Goal: Browse casually

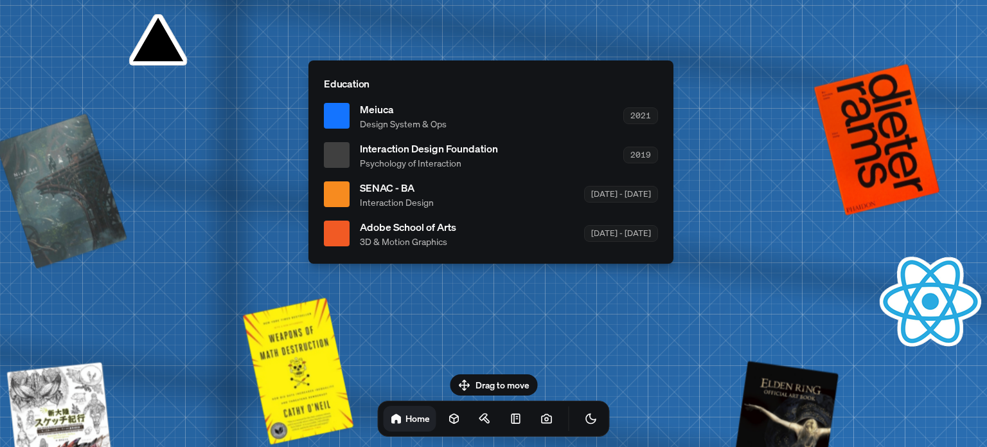
drag, startPoint x: 497, startPoint y: 377, endPoint x: 501, endPoint y: 343, distance: 34.3
click at [502, 0] on body "[PERSON_NAME] [PERSON_NAME] Design Engineer Welcome to my space on the internet…" at bounding box center [493, 0] width 987 height 0
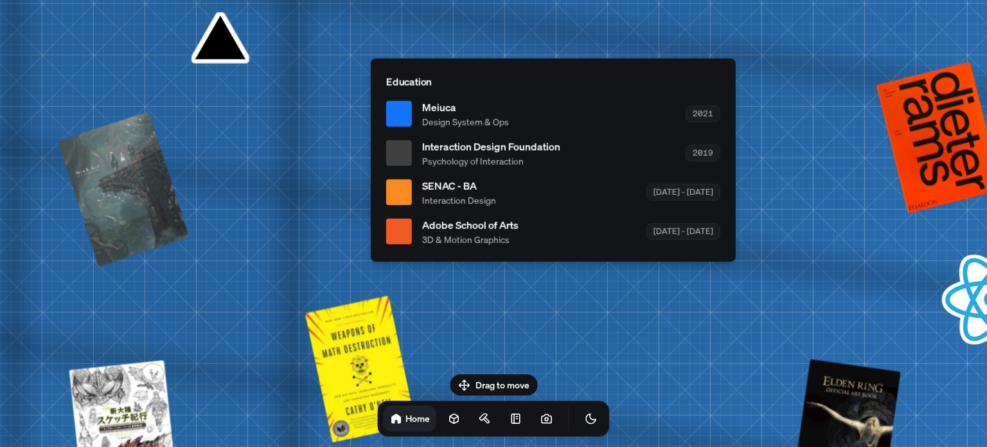
drag, startPoint x: 383, startPoint y: 229, endPoint x: 445, endPoint y: 227, distance: 62.4
click at [445, 227] on span "Adobe School of Arts" at bounding box center [470, 224] width 96 height 15
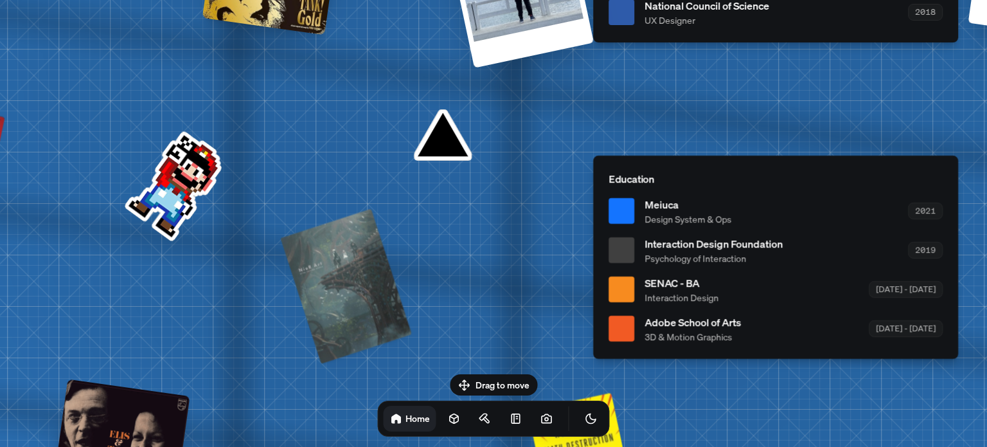
drag, startPoint x: 519, startPoint y: 243, endPoint x: 844, endPoint y: 372, distance: 349.9
click at [741, 343] on span "3D & Motion Graphics" at bounding box center [692, 336] width 96 height 13
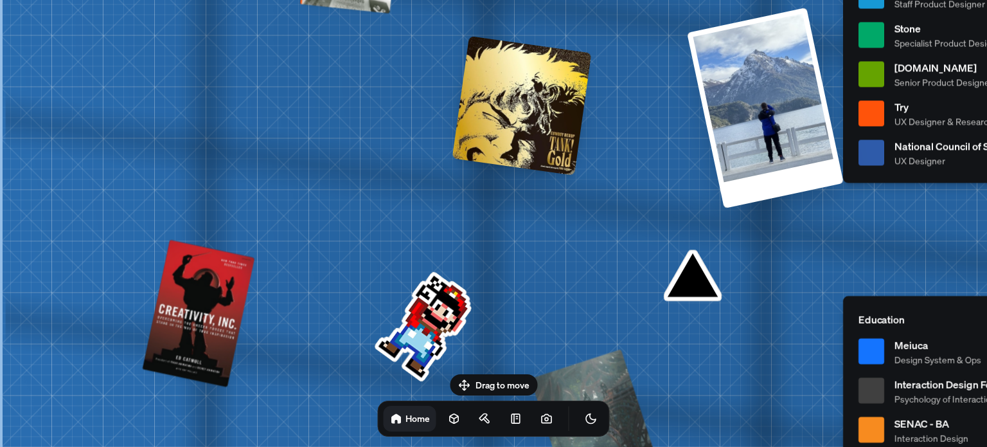
drag, startPoint x: 442, startPoint y: 260, endPoint x: 236, endPoint y: 350, distance: 225.0
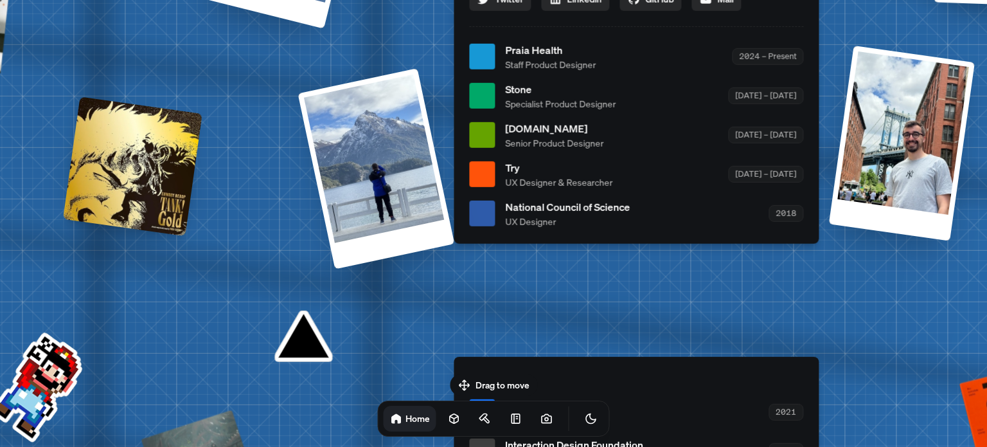
drag, startPoint x: 452, startPoint y: 330, endPoint x: 136, endPoint y: 346, distance: 316.6
click at [134, 347] on div "[PERSON_NAME] [PERSON_NAME] Design Engineer Welcome to my space on the internet…" at bounding box center [638, 57] width 1923 height 1684
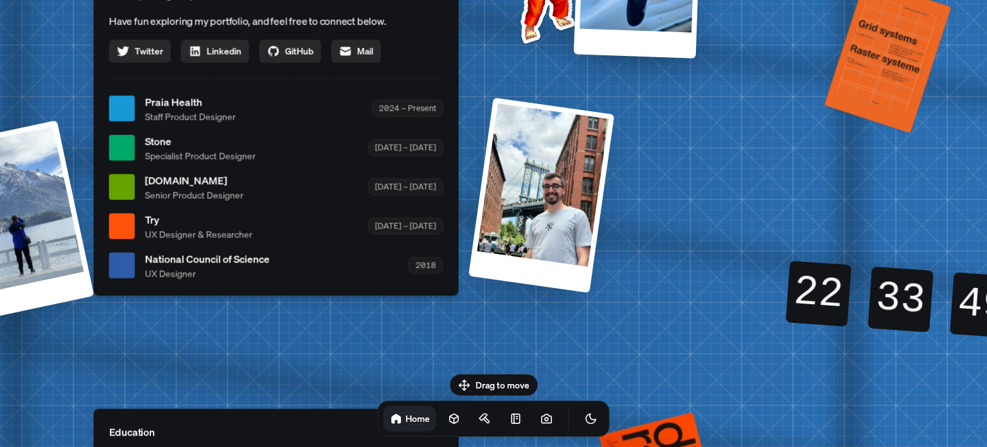
drag, startPoint x: 440, startPoint y: 362, endPoint x: 260, endPoint y: 428, distance: 191.5
click at [260, 428] on div "[PERSON_NAME] [PERSON_NAME] Design Engineer Welcome to my space on the internet…" at bounding box center [279, 109] width 1923 height 1684
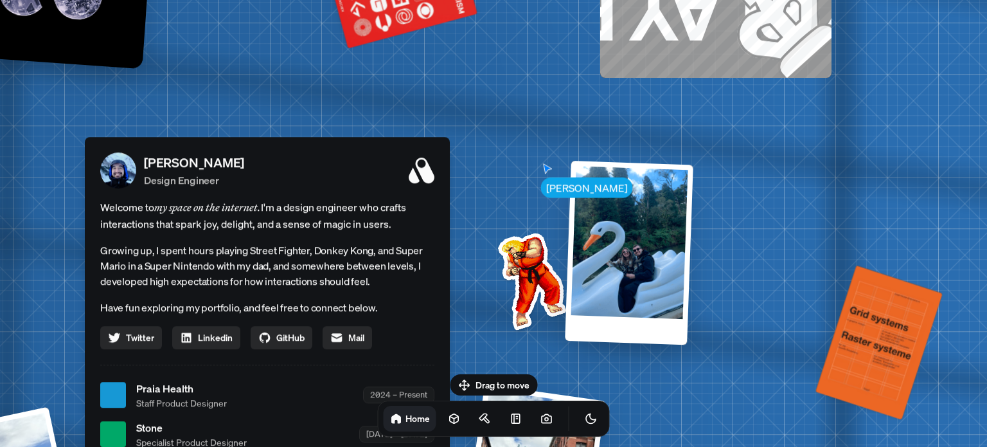
drag, startPoint x: 634, startPoint y: 272, endPoint x: 468, endPoint y: 210, distance: 176.9
click at [470, 212] on div "[PERSON_NAME] [PERSON_NAME] Design Engineer Welcome to my space on the internet…" at bounding box center [270, 395] width 1923 height 1684
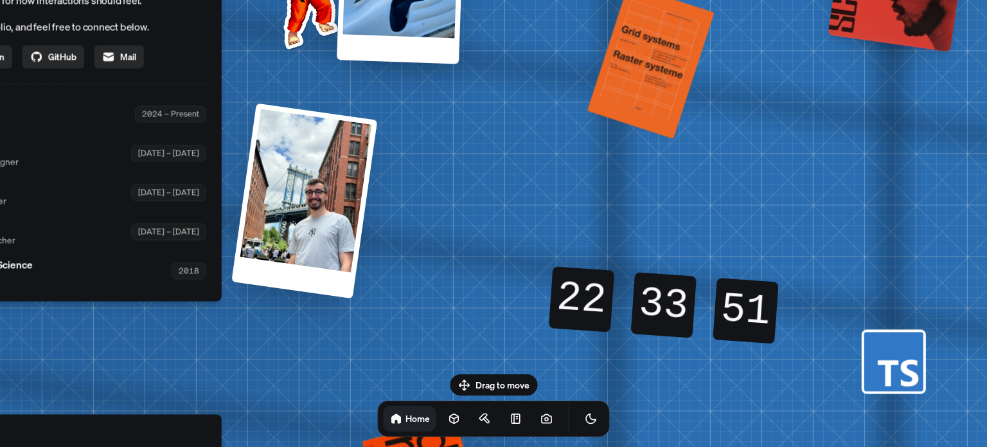
drag, startPoint x: 697, startPoint y: 314, endPoint x: 723, endPoint y: 285, distance: 38.6
click at [725, 285] on div "22 22 22 22 33 33 33 33 50 51 51 50" at bounding box center [663, 304] width 232 height 103
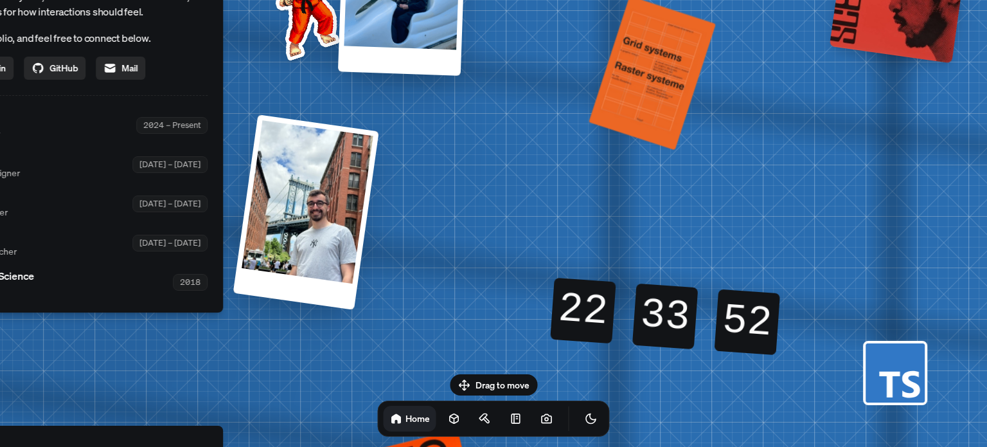
click at [557, 357] on div "[PERSON_NAME] [PERSON_NAME] Design Engineer Welcome to my space on the internet…" at bounding box center [43, 126] width 1923 height 1684
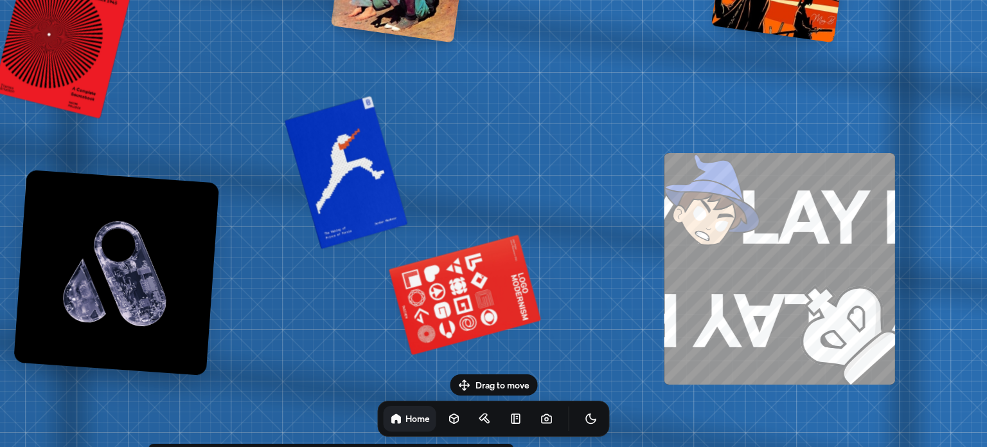
drag, startPoint x: 486, startPoint y: 238, endPoint x: 637, endPoint y: 477, distance: 282.2
click at [637, 0] on html "[PERSON_NAME] [PERSON_NAME] Design Engineer Welcome to my space on the internet…" at bounding box center [493, 0] width 987 height 0
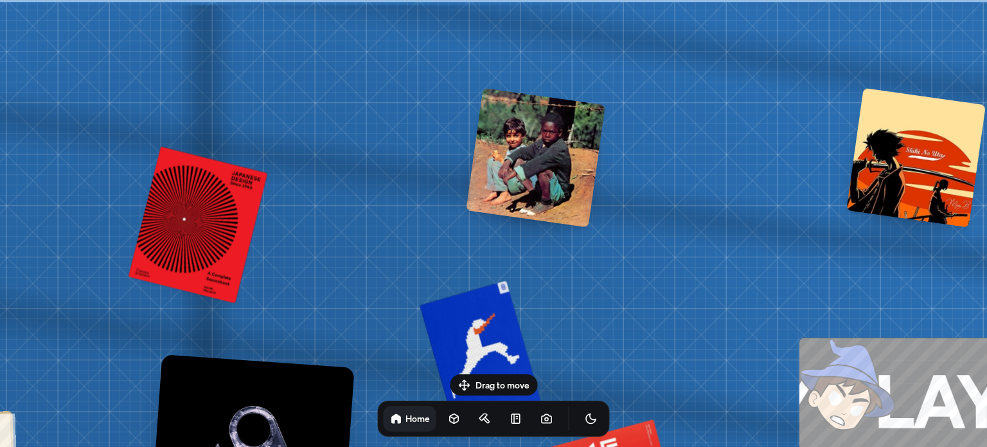
drag, startPoint x: 574, startPoint y: 348, endPoint x: 612, endPoint y: 423, distance: 84.5
click at [613, 0] on body "[PERSON_NAME] [PERSON_NAME] Design Engineer Welcome to my space on the internet…" at bounding box center [493, 0] width 987 height 0
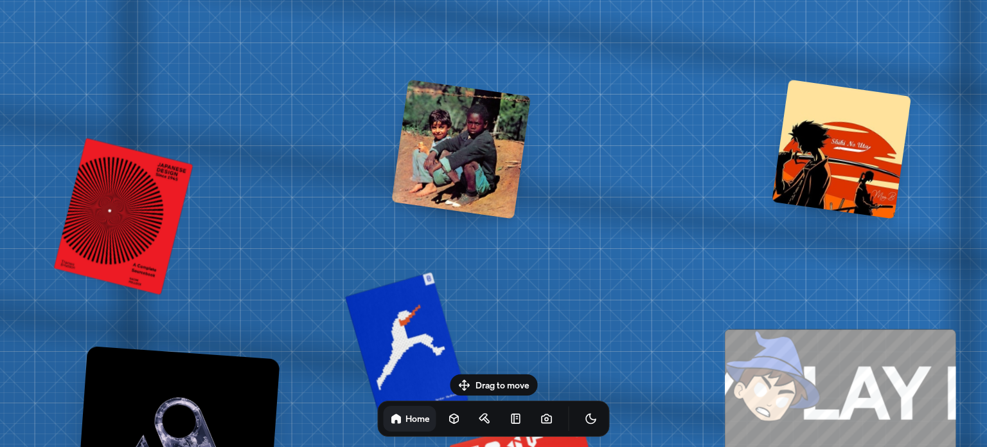
drag, startPoint x: 434, startPoint y: 280, endPoint x: 265, endPoint y: 170, distance: 201.6
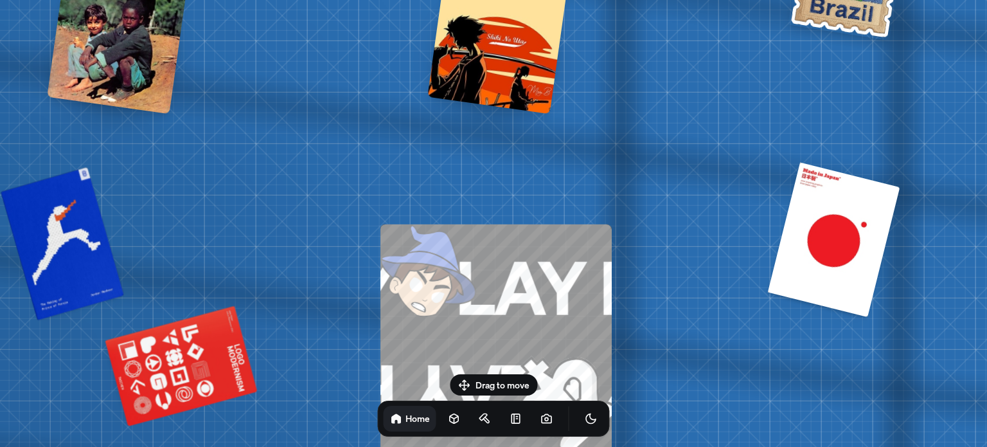
drag, startPoint x: 580, startPoint y: 323, endPoint x: 217, endPoint y: 141, distance: 405.5
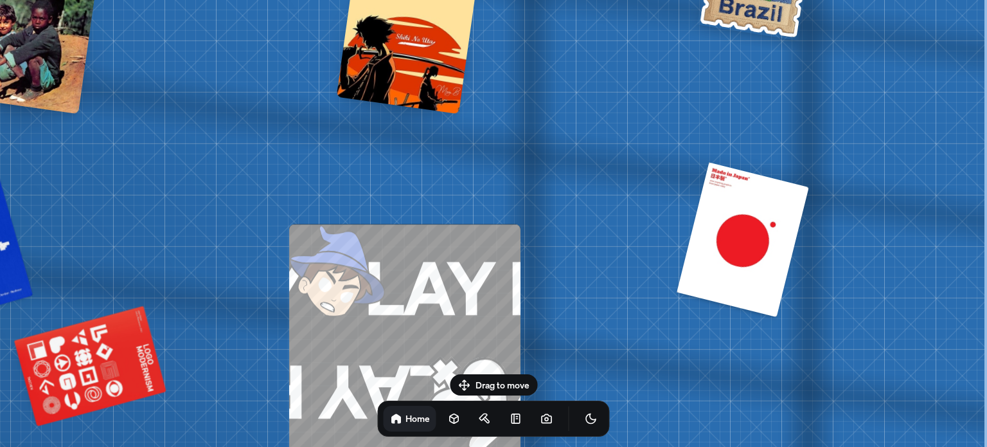
drag, startPoint x: 531, startPoint y: 228, endPoint x: 808, endPoint y: 156, distance: 286.1
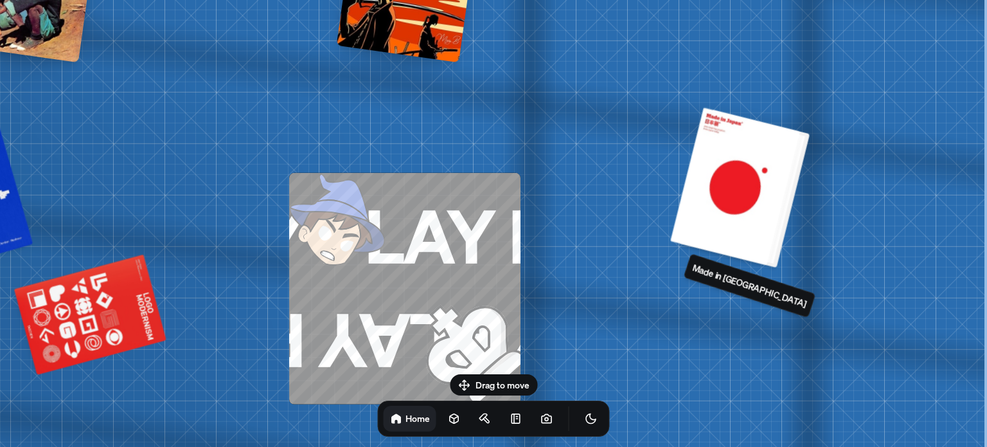
click at [735, 217] on div at bounding box center [740, 187] width 130 height 157
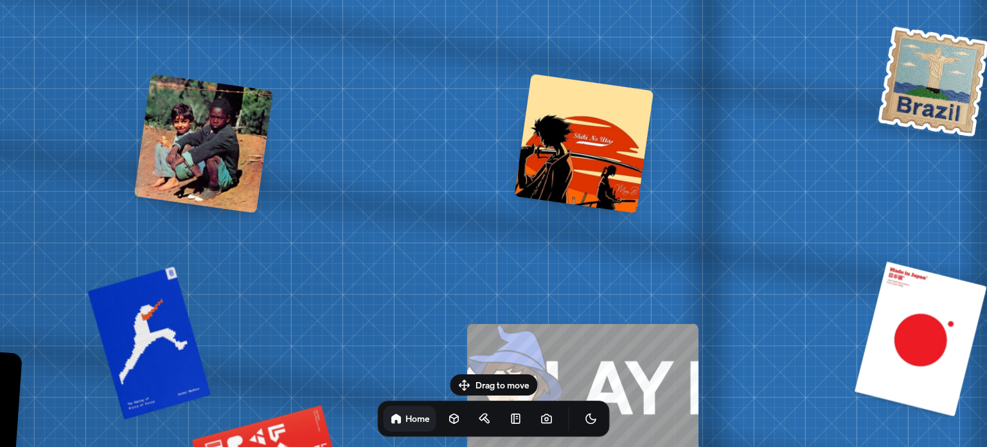
drag, startPoint x: 550, startPoint y: 121, endPoint x: 565, endPoint y: 168, distance: 49.4
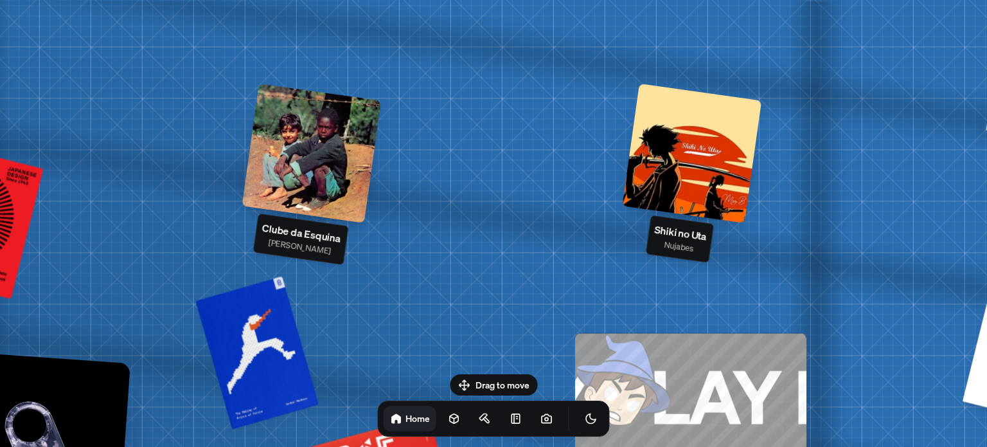
drag, startPoint x: 246, startPoint y: 156, endPoint x: 354, endPoint y: 165, distance: 108.3
click at [354, 165] on div at bounding box center [311, 152] width 139 height 139
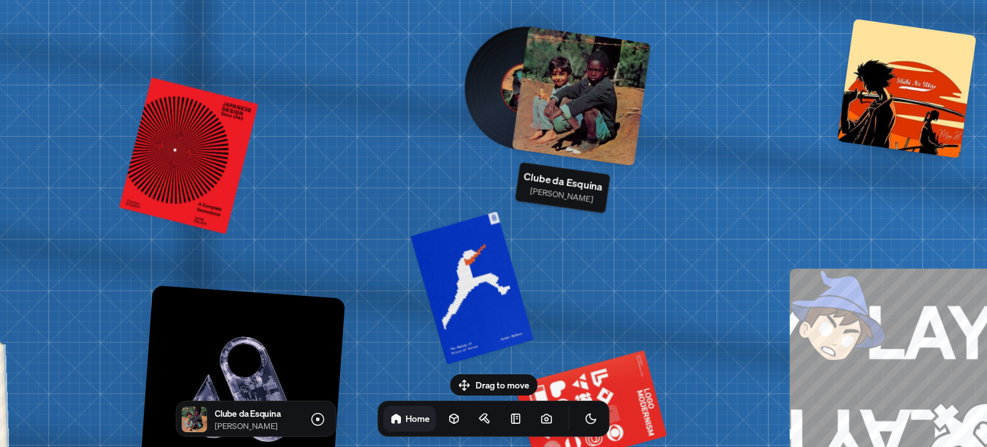
drag, startPoint x: 463, startPoint y: 179, endPoint x: 528, endPoint y: 165, distance: 66.4
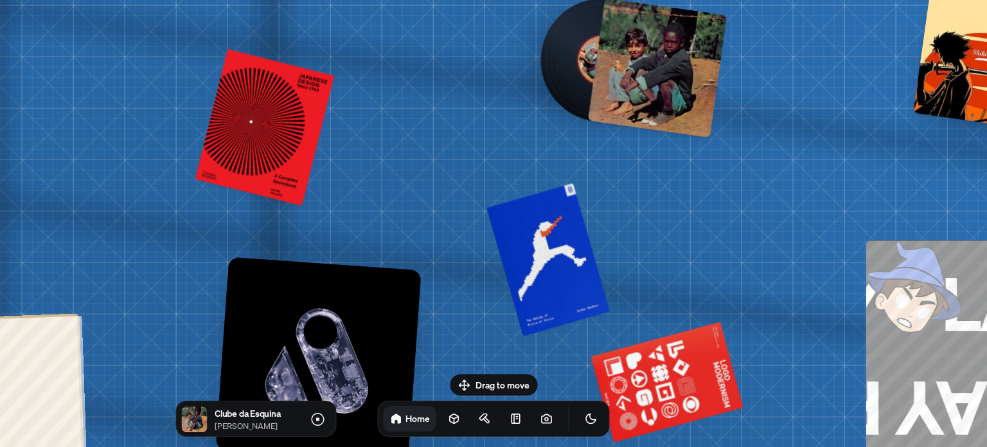
drag, startPoint x: 636, startPoint y: 289, endPoint x: 662, endPoint y: 230, distance: 63.9
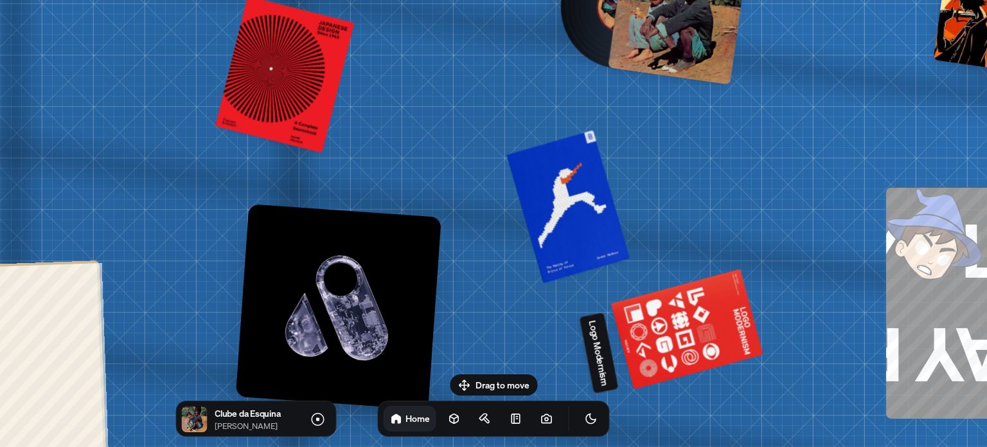
drag, startPoint x: 616, startPoint y: 353, endPoint x: 583, endPoint y: 251, distance: 107.5
click at [583, 312] on div "Logo Modernism" at bounding box center [598, 352] width 39 height 81
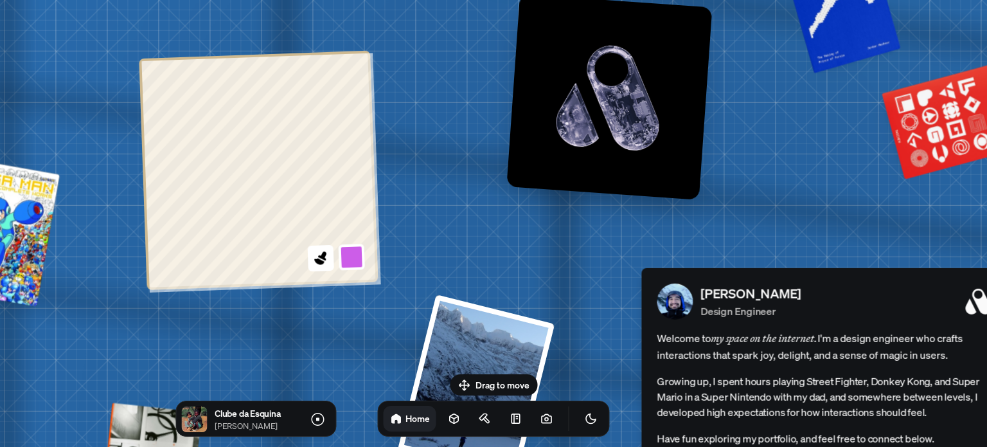
drag, startPoint x: 197, startPoint y: 316, endPoint x: 485, endPoint y: 202, distance: 309.3
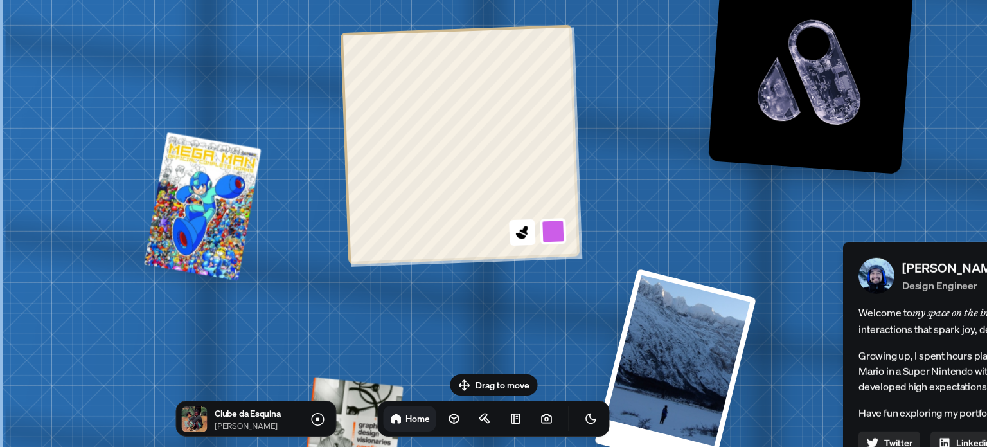
drag, startPoint x: 347, startPoint y: 329, endPoint x: 342, endPoint y: 189, distance: 140.2
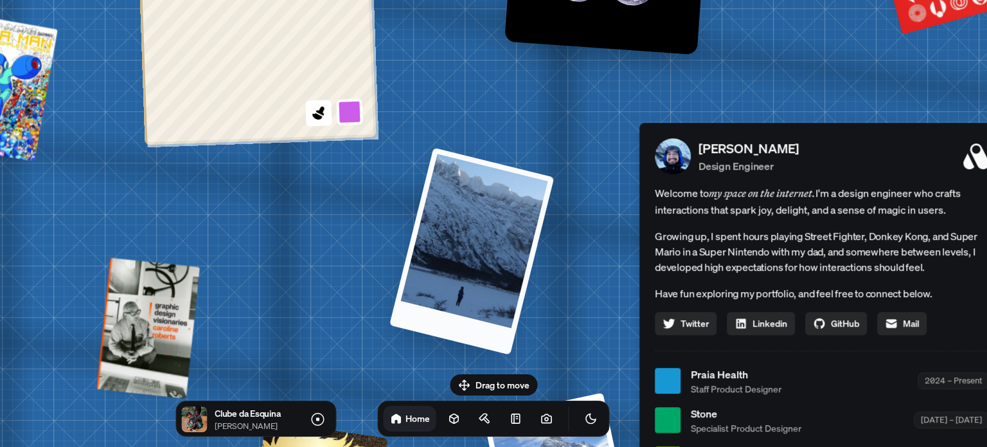
click at [499, 271] on div at bounding box center [471, 250] width 165 height 207
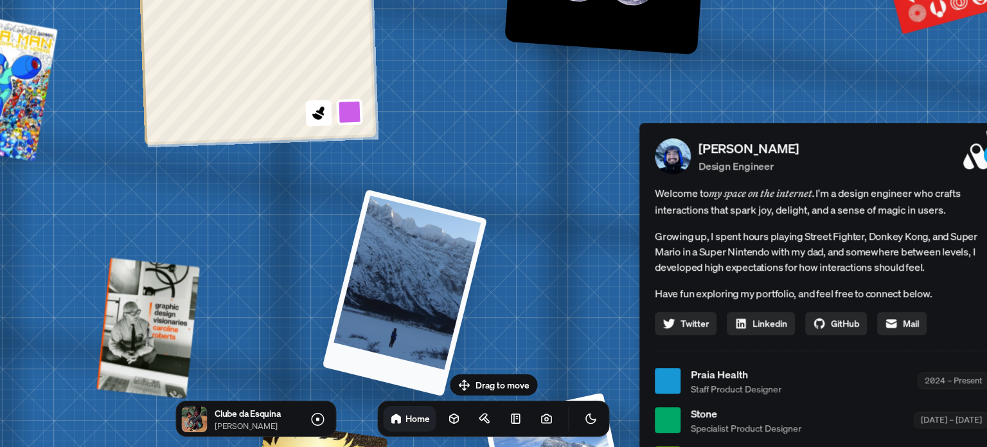
drag, startPoint x: 499, startPoint y: 272, endPoint x: 440, endPoint y: 329, distance: 82.3
click at [440, 329] on div at bounding box center [405, 292] width 165 height 207
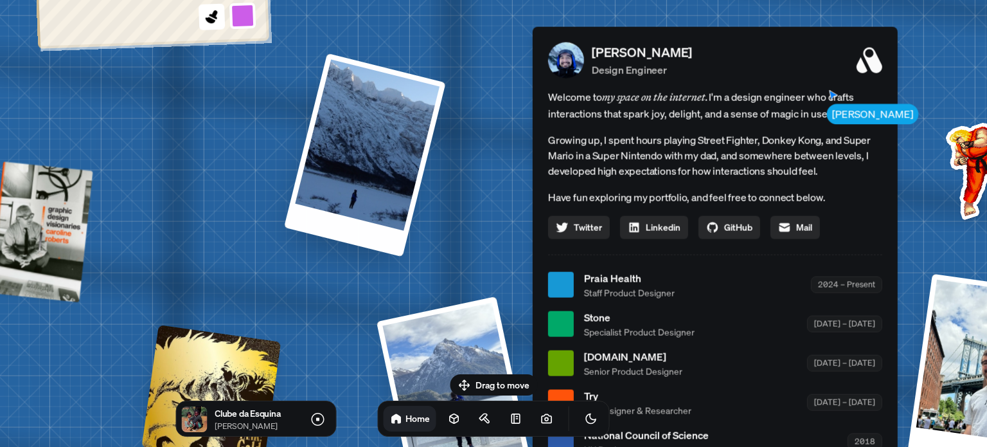
drag, startPoint x: 551, startPoint y: 285, endPoint x: 409, endPoint y: 187, distance: 172.9
click at [444, 189] on div "[PERSON_NAME] [PERSON_NAME] Design Engineer Welcome to my space on the internet…" at bounding box center [717, 285] width 1923 height 1684
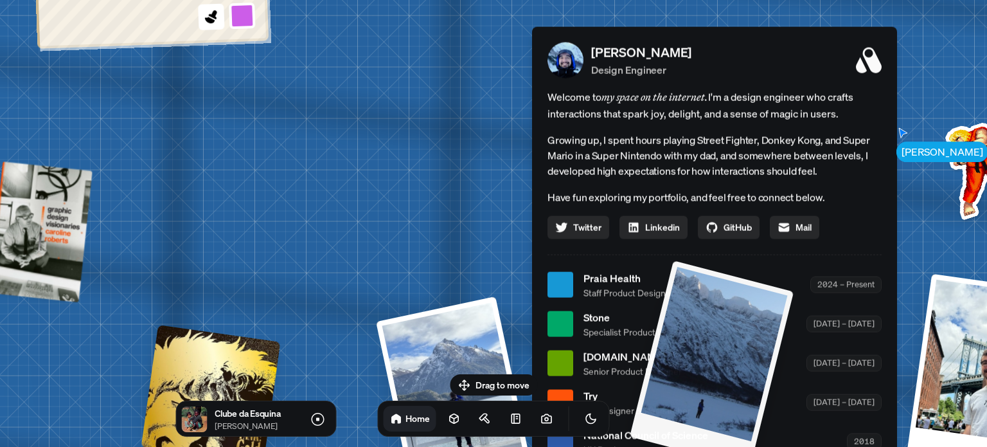
drag, startPoint x: 359, startPoint y: 179, endPoint x: 746, endPoint y: 298, distance: 405.1
click at [746, 298] on div at bounding box center [712, 363] width 164 height 207
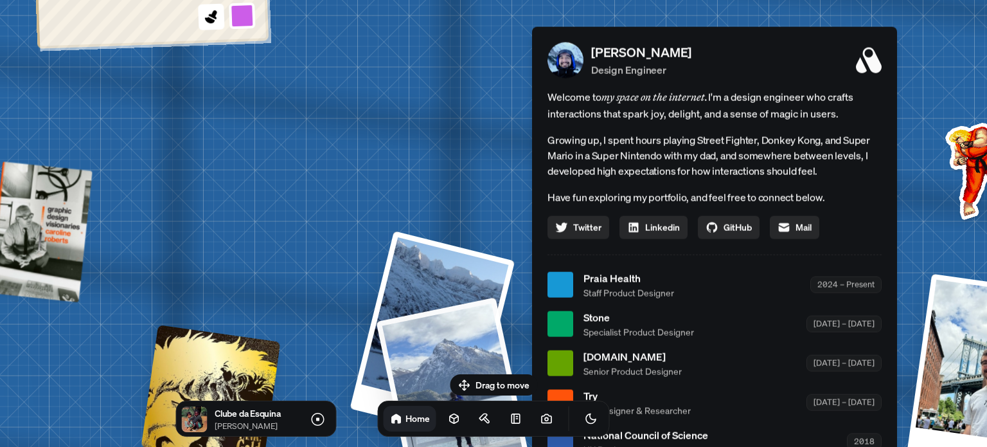
drag, startPoint x: 384, startPoint y: 193, endPoint x: 492, endPoint y: 350, distance: 190.5
click at [492, 350] on div "[PERSON_NAME] [PERSON_NAME] Design Engineer Welcome to my space on the internet…" at bounding box center [717, 285] width 1923 height 1684
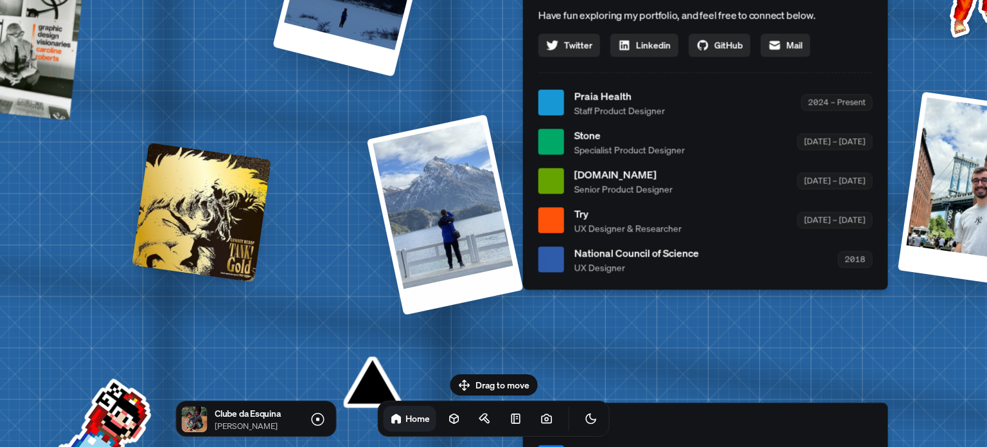
drag, startPoint x: 481, startPoint y: 195, endPoint x: 477, endPoint y: 67, distance: 127.9
click at [477, 67] on div "[PERSON_NAME] [PERSON_NAME] Design Engineer Welcome to my space on the internet…" at bounding box center [708, 103] width 1923 height 1684
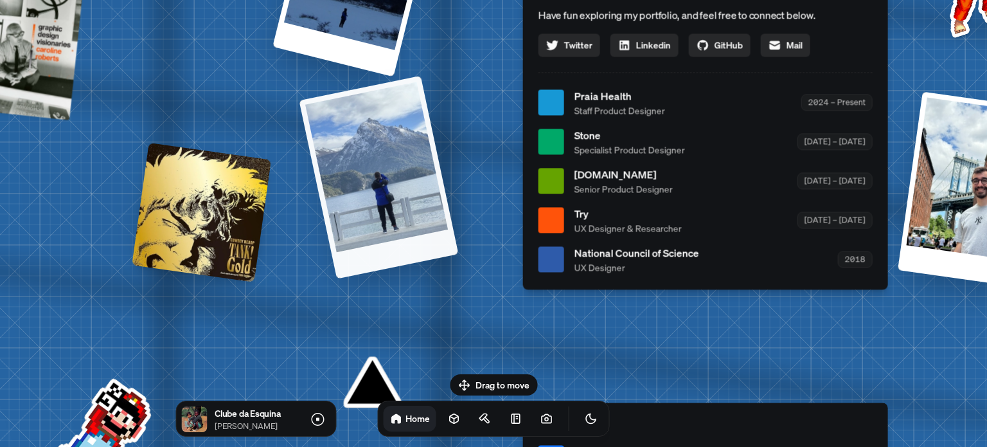
drag, startPoint x: 442, startPoint y: 227, endPoint x: 449, endPoint y: 170, distance: 58.2
click at [449, 170] on div at bounding box center [378, 176] width 159 height 203
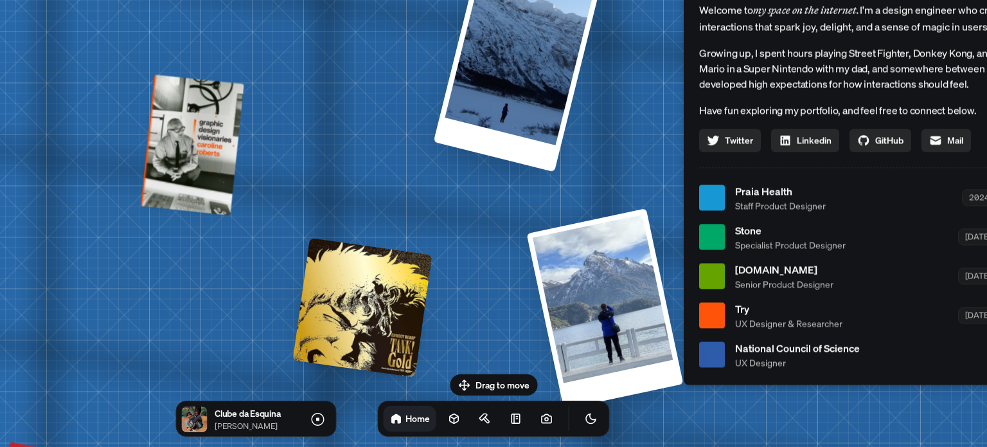
drag, startPoint x: 256, startPoint y: 93, endPoint x: 458, endPoint y: 201, distance: 229.1
click at [481, 205] on div "[PERSON_NAME] [PERSON_NAME] Design Engineer Welcome to my space on the internet…" at bounding box center [868, 198] width 1923 height 1684
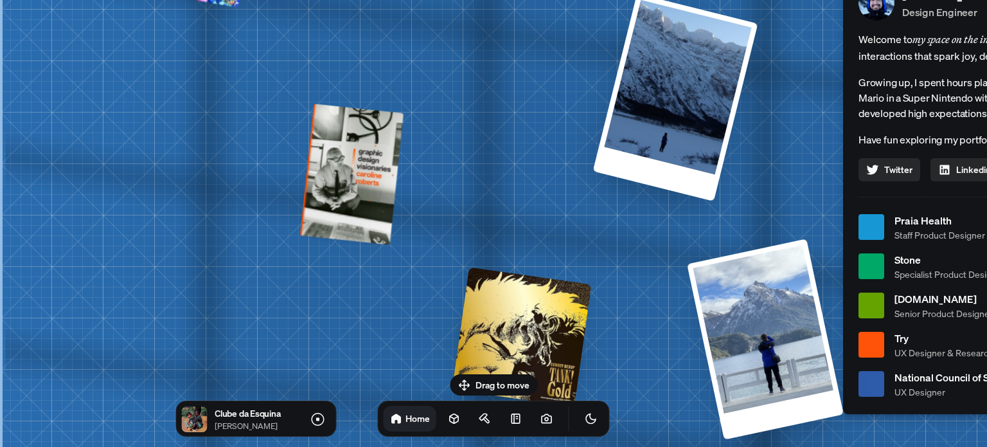
drag, startPoint x: 261, startPoint y: 166, endPoint x: 396, endPoint y: 177, distance: 135.4
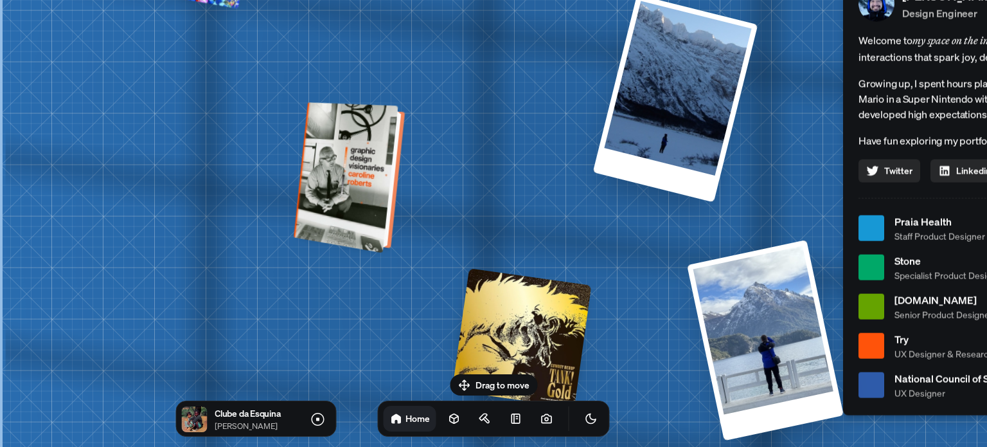
click at [342, 179] on div at bounding box center [351, 177] width 101 height 145
click at [355, 202] on div at bounding box center [351, 177] width 101 height 145
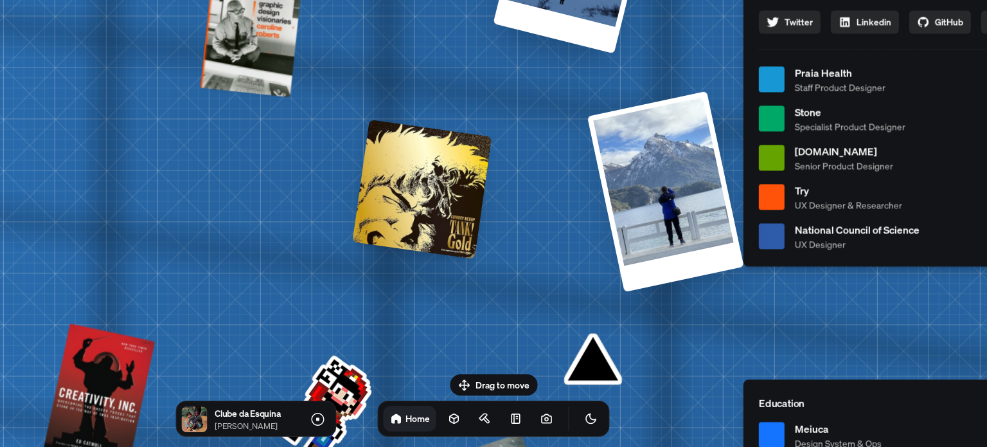
drag, startPoint x: 542, startPoint y: 163, endPoint x: 542, endPoint y: 278, distance: 115.0
click at [542, 163] on div "[PERSON_NAME] [PERSON_NAME] Design Engineer Welcome to my space on the internet…" at bounding box center [928, 80] width 1923 height 1684
drag, startPoint x: 545, startPoint y: 305, endPoint x: 459, endPoint y: 190, distance: 144.2
click at [459, 190] on div "[PERSON_NAME] [PERSON_NAME] Design Engineer Welcome to my space on the internet…" at bounding box center [928, 79] width 1923 height 1684
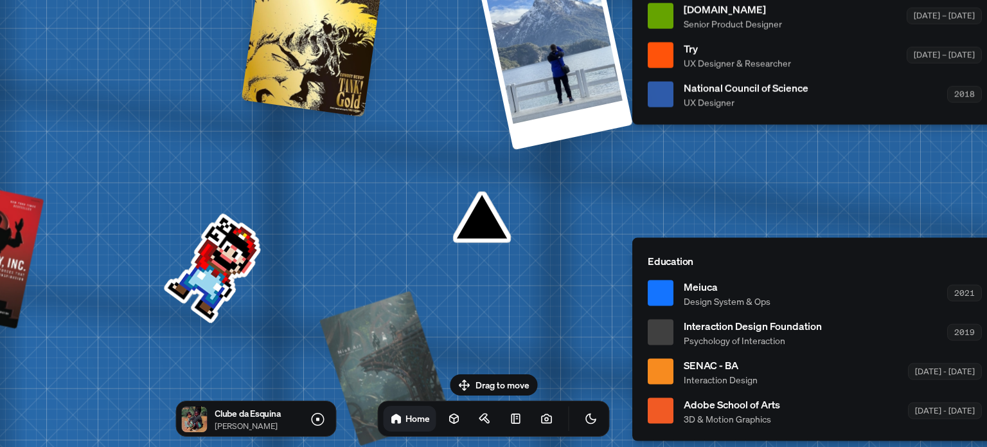
drag, startPoint x: 558, startPoint y: 256, endPoint x: 370, endPoint y: 128, distance: 227.1
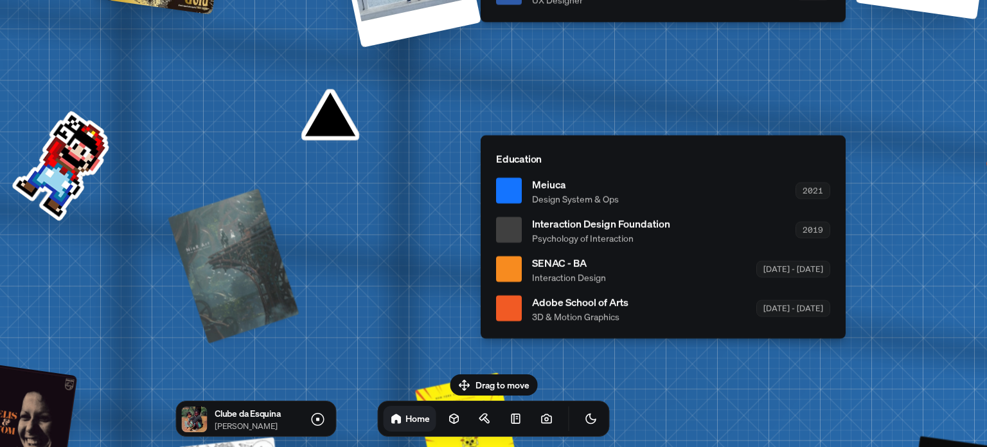
drag, startPoint x: 335, startPoint y: 129, endPoint x: 376, endPoint y: 132, distance: 41.2
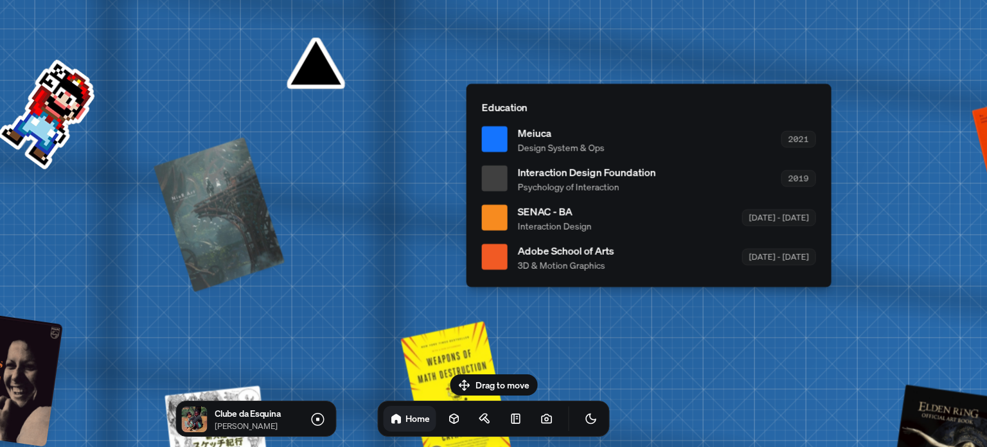
drag, startPoint x: 360, startPoint y: 169, endPoint x: 239, endPoint y: 88, distance: 146.0
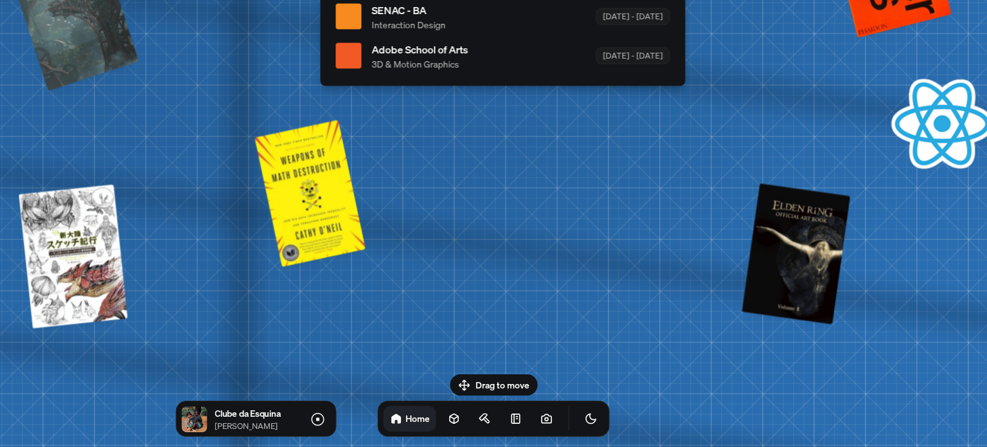
drag, startPoint x: 443, startPoint y: 120, endPoint x: 479, endPoint y: 256, distance: 140.3
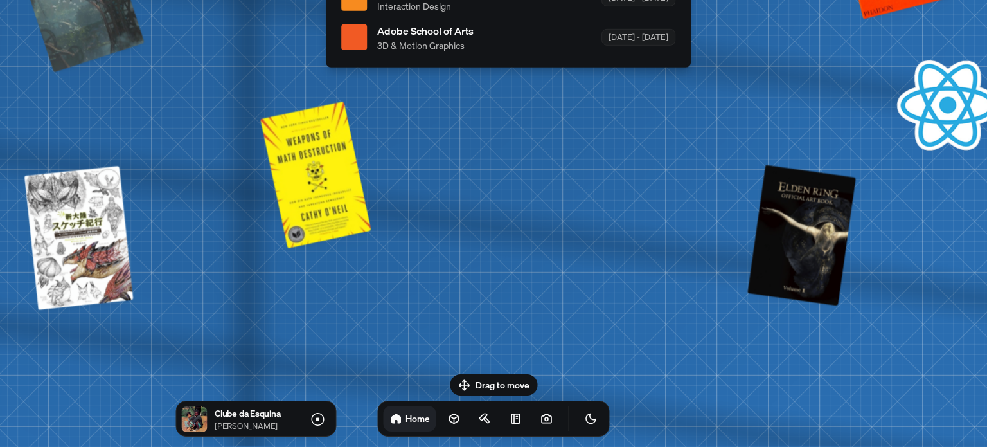
drag, startPoint x: 491, startPoint y: 289, endPoint x: 519, endPoint y: 236, distance: 59.8
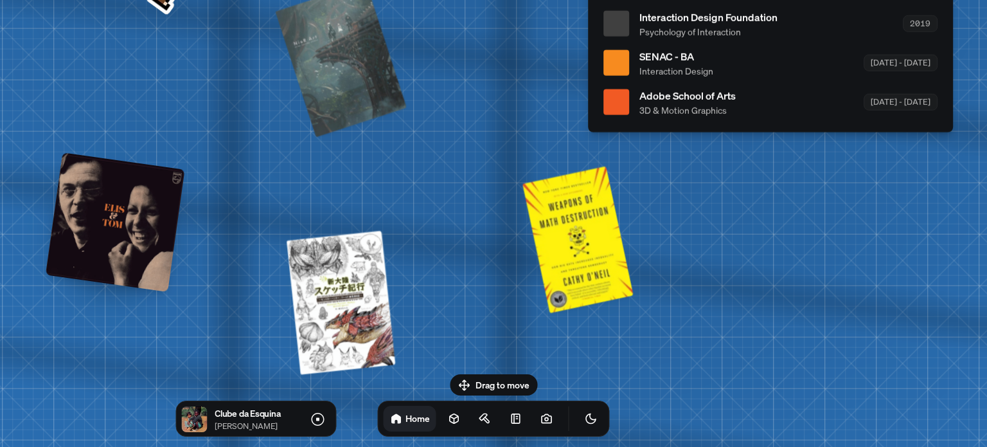
drag, startPoint x: 692, startPoint y: 357, endPoint x: 711, endPoint y: 358, distance: 19.3
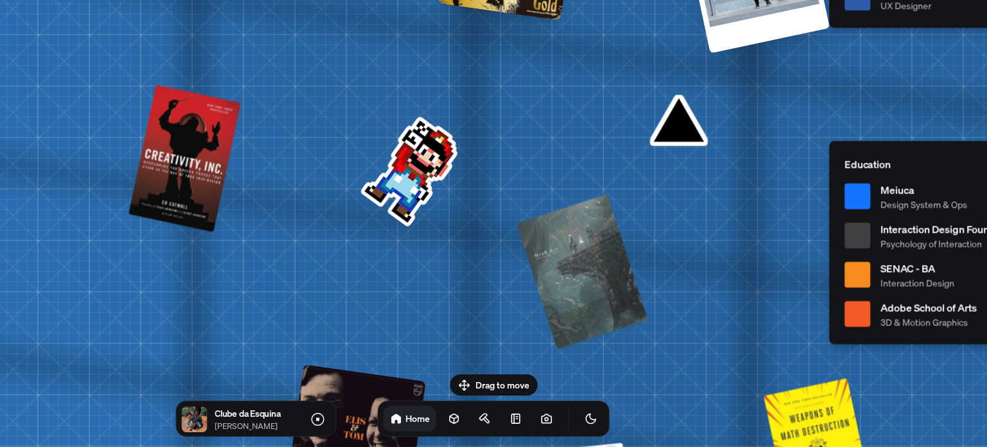
drag, startPoint x: 402, startPoint y: 196, endPoint x: 271, endPoint y: 217, distance: 132.2
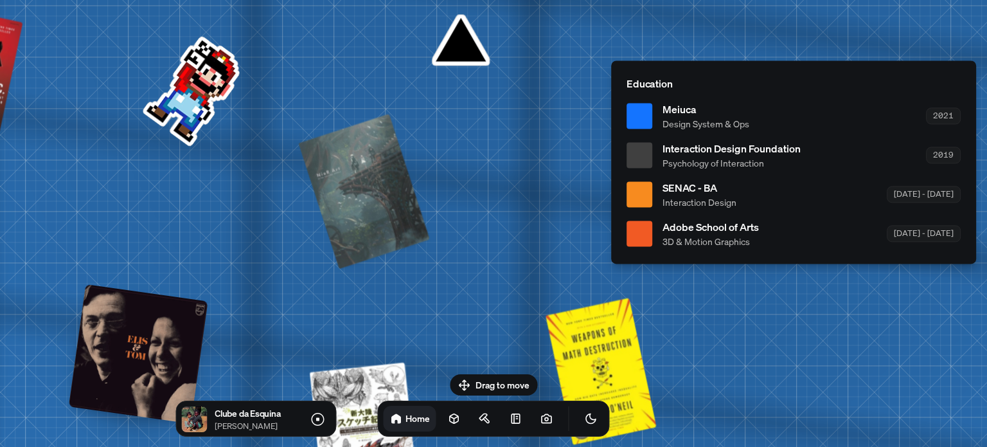
drag, startPoint x: 393, startPoint y: 285, endPoint x: 422, endPoint y: 190, distance: 98.6
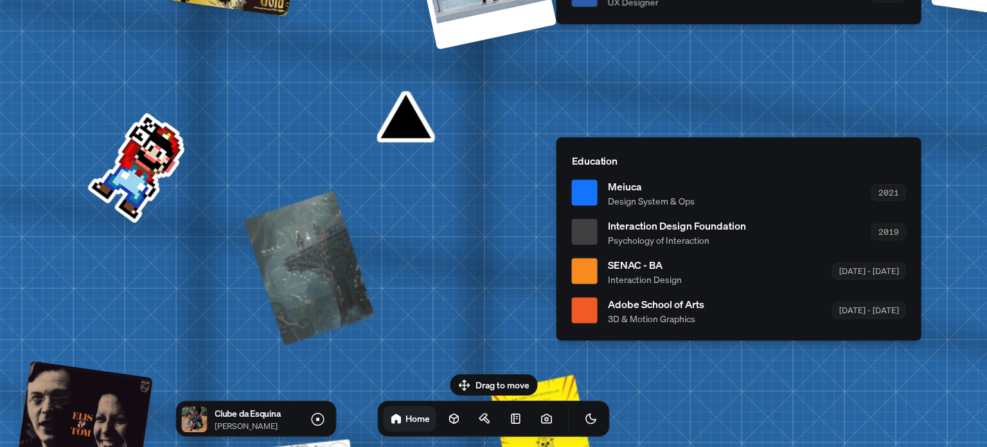
drag, startPoint x: 398, startPoint y: 285, endPoint x: 428, endPoint y: 271, distance: 33.1
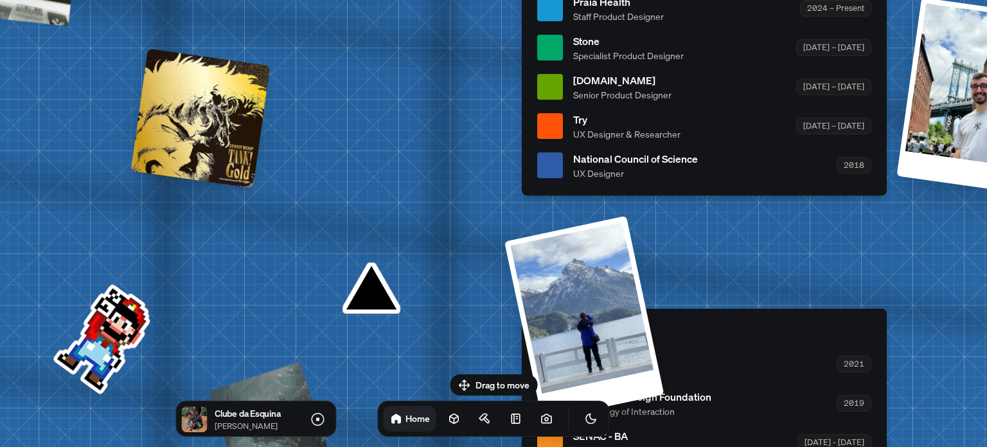
drag, startPoint x: 501, startPoint y: 389, endPoint x: 488, endPoint y: 182, distance: 207.3
click at [547, 0] on body "[PERSON_NAME] [PERSON_NAME] Design Engineer Welcome to my space on the internet…" at bounding box center [493, 0] width 987 height 0
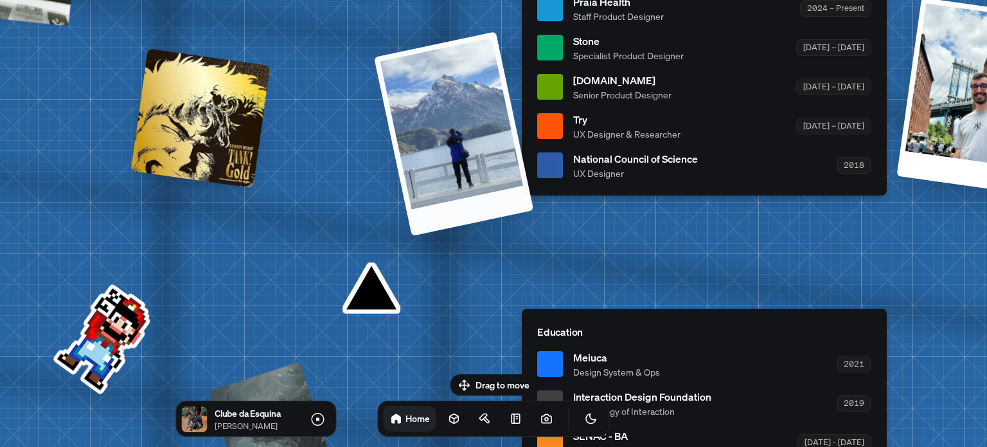
drag, startPoint x: 576, startPoint y: 303, endPoint x: 646, endPoint y: 379, distance: 102.8
click at [645, 379] on div "[PERSON_NAME] [PERSON_NAME] Design Engineer Welcome to my space on the internet…" at bounding box center [707, 9] width 1923 height 1684
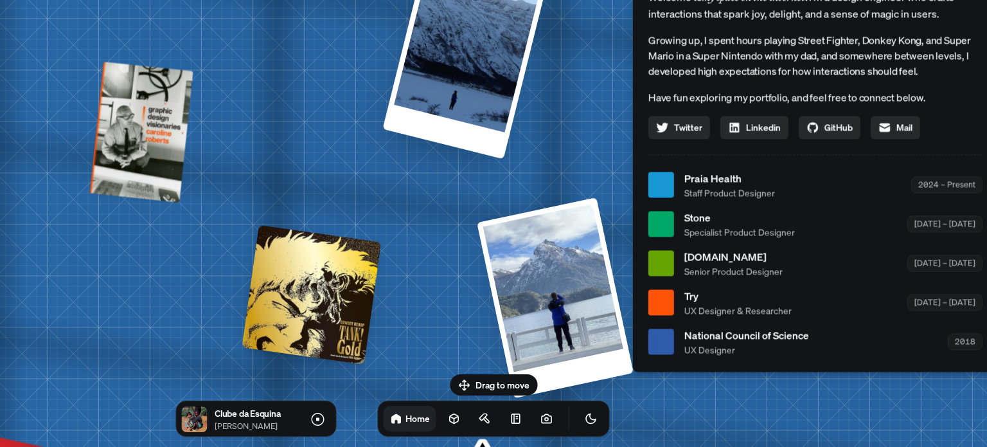
click at [560, 233] on div "[PERSON_NAME] [PERSON_NAME] Design Engineer Welcome to my space on the internet…" at bounding box center [818, 185] width 1923 height 1684
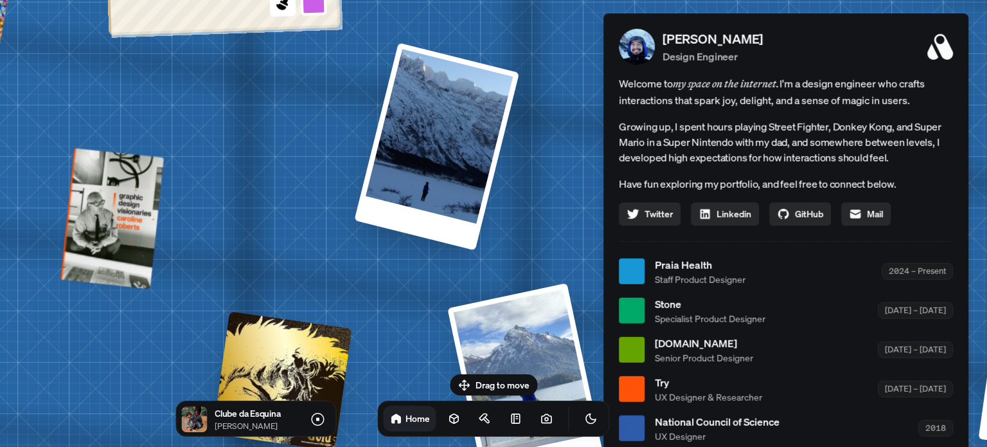
drag, startPoint x: 596, startPoint y: 120, endPoint x: 568, endPoint y: 196, distance: 80.9
click at [568, 206] on div "[PERSON_NAME] [PERSON_NAME] Design Engineer Welcome to my space on the internet…" at bounding box center [788, 271] width 1923 height 1684
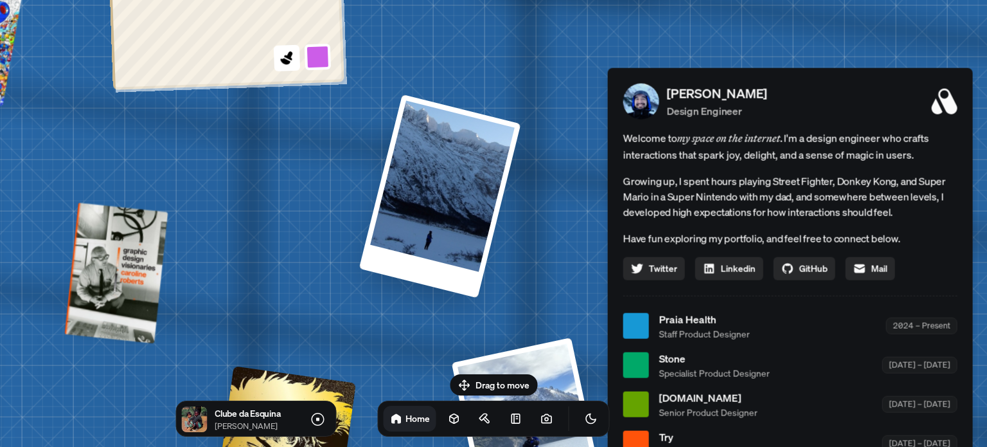
drag, startPoint x: 319, startPoint y: 159, endPoint x: 324, endPoint y: 213, distance: 54.9
click at [324, 213] on div "[PERSON_NAME] [PERSON_NAME] Design Engineer Welcome to my space on the internet…" at bounding box center [793, 326] width 1923 height 1684
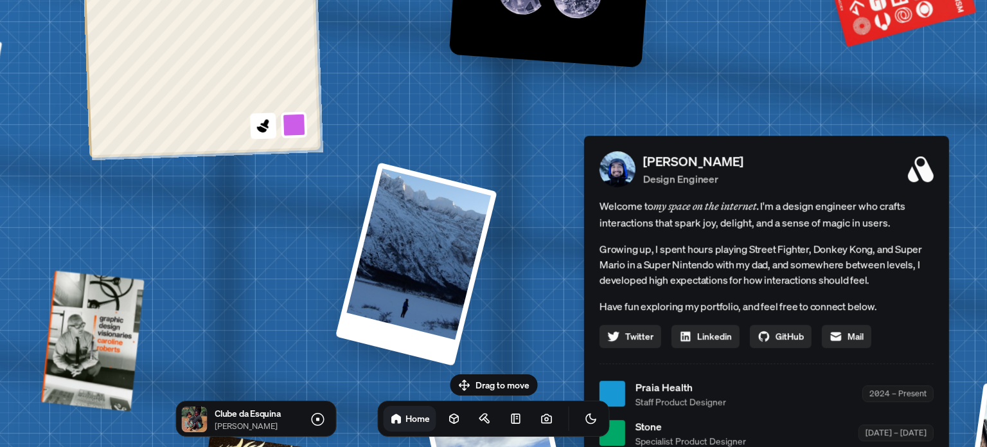
drag, startPoint x: 329, startPoint y: 190, endPoint x: 339, endPoint y: 282, distance: 92.5
click at [339, 282] on div "[PERSON_NAME] [PERSON_NAME] Design Engineer Welcome to my space on the internet…" at bounding box center [769, 394] width 1923 height 1684
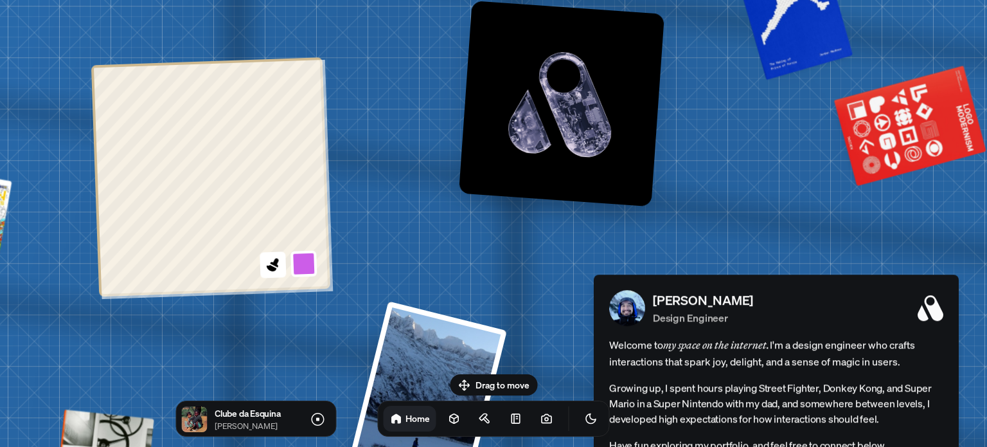
drag, startPoint x: 432, startPoint y: 182, endPoint x: 455, endPoint y: 337, distance: 156.6
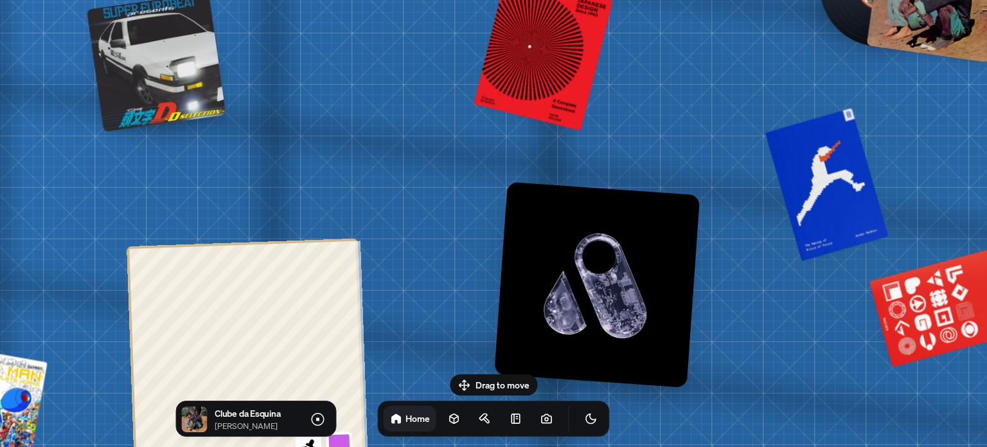
drag, startPoint x: 434, startPoint y: 193, endPoint x: 452, endPoint y: 184, distance: 19.3
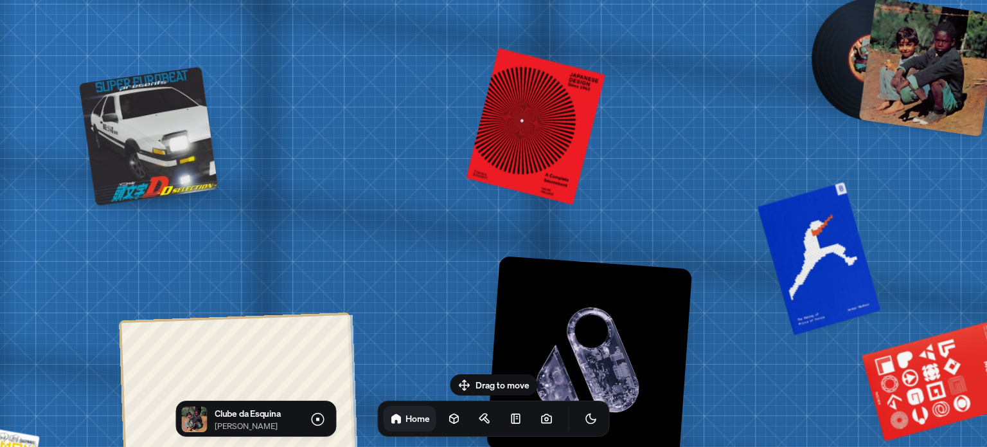
drag, startPoint x: 441, startPoint y: 150, endPoint x: 437, endPoint y: 233, distance: 83.0
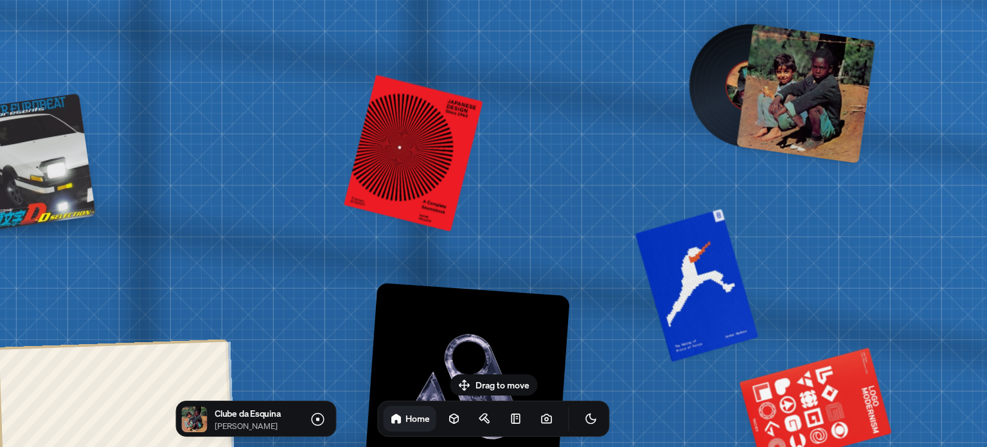
drag, startPoint x: 304, startPoint y: 121, endPoint x: 275, endPoint y: 108, distance: 31.6
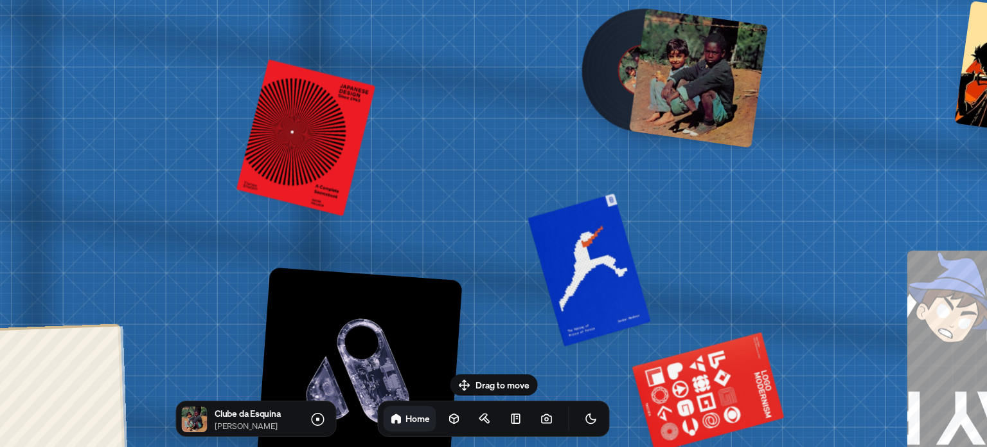
drag, startPoint x: 454, startPoint y: 107, endPoint x: 386, endPoint y: 105, distance: 68.2
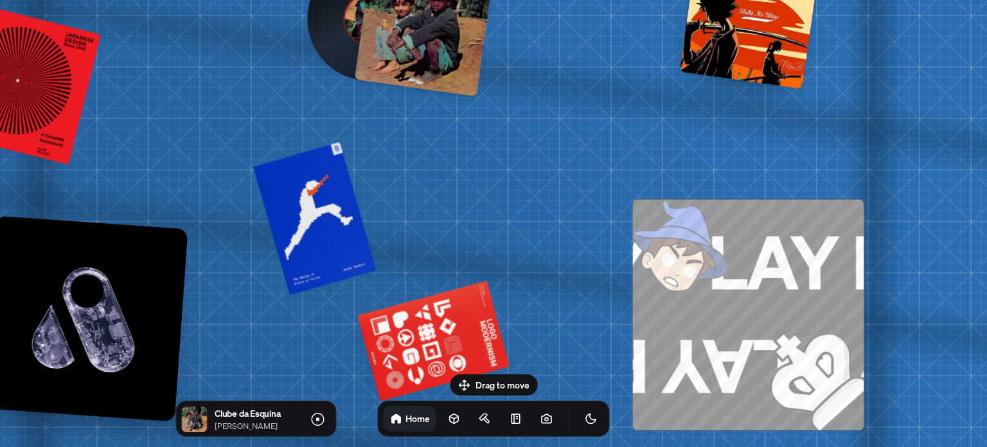
drag, startPoint x: 553, startPoint y: 179, endPoint x: 635, endPoint y: 50, distance: 152.6
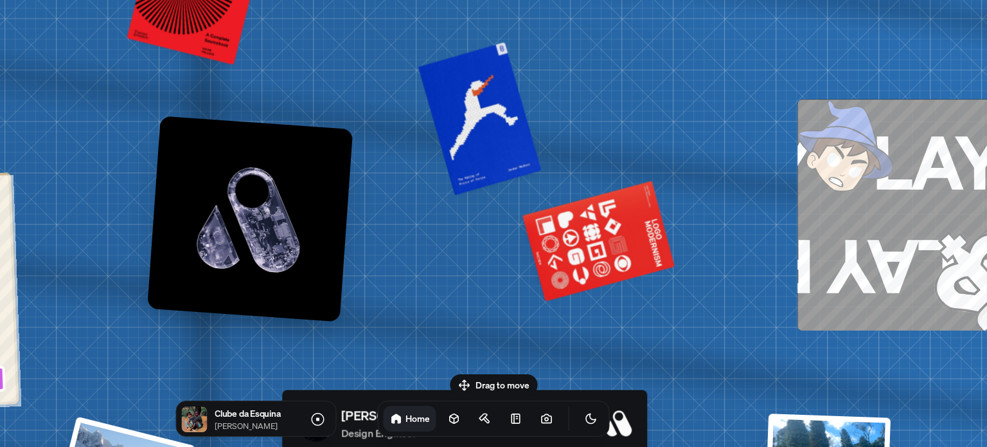
drag, startPoint x: 594, startPoint y: 175, endPoint x: 773, endPoint y: 53, distance: 216.9
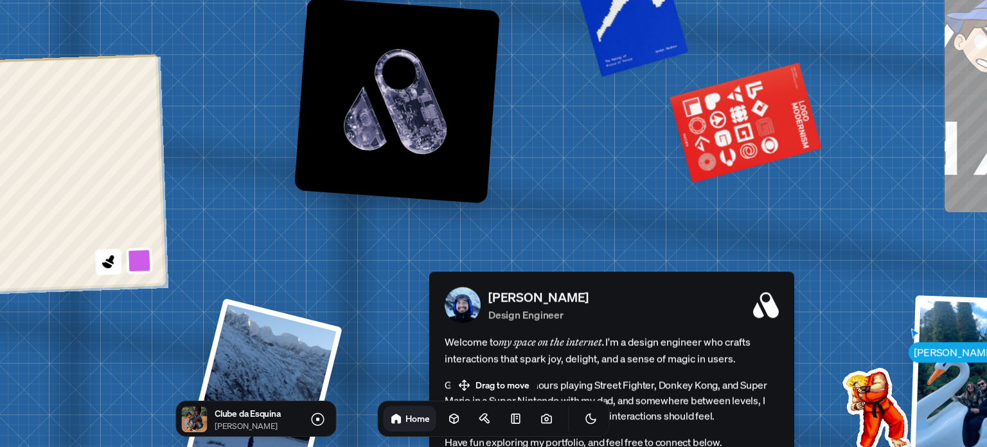
drag, startPoint x: 632, startPoint y: 215, endPoint x: 796, endPoint y: -10, distance: 278.3
click at [796, 0] on html "[PERSON_NAME] [PERSON_NAME] Design Engineer Welcome to my space on the internet…" at bounding box center [493, 0] width 987 height 0
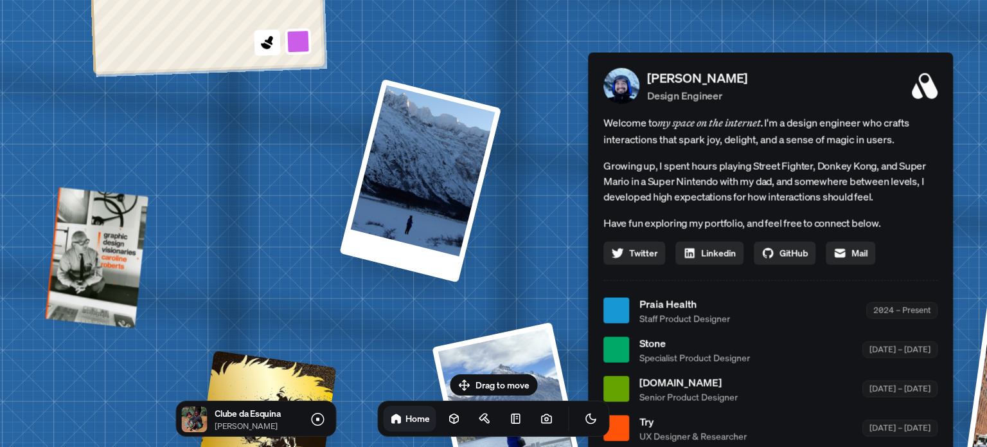
drag, startPoint x: 551, startPoint y: 238, endPoint x: 669, endPoint y: 34, distance: 236.1
click at [682, 30] on div "[PERSON_NAME] [PERSON_NAME] Design Engineer Welcome to my space on the internet…" at bounding box center [773, 311] width 1923 height 1684
